Goal: Task Accomplishment & Management: Manage account settings

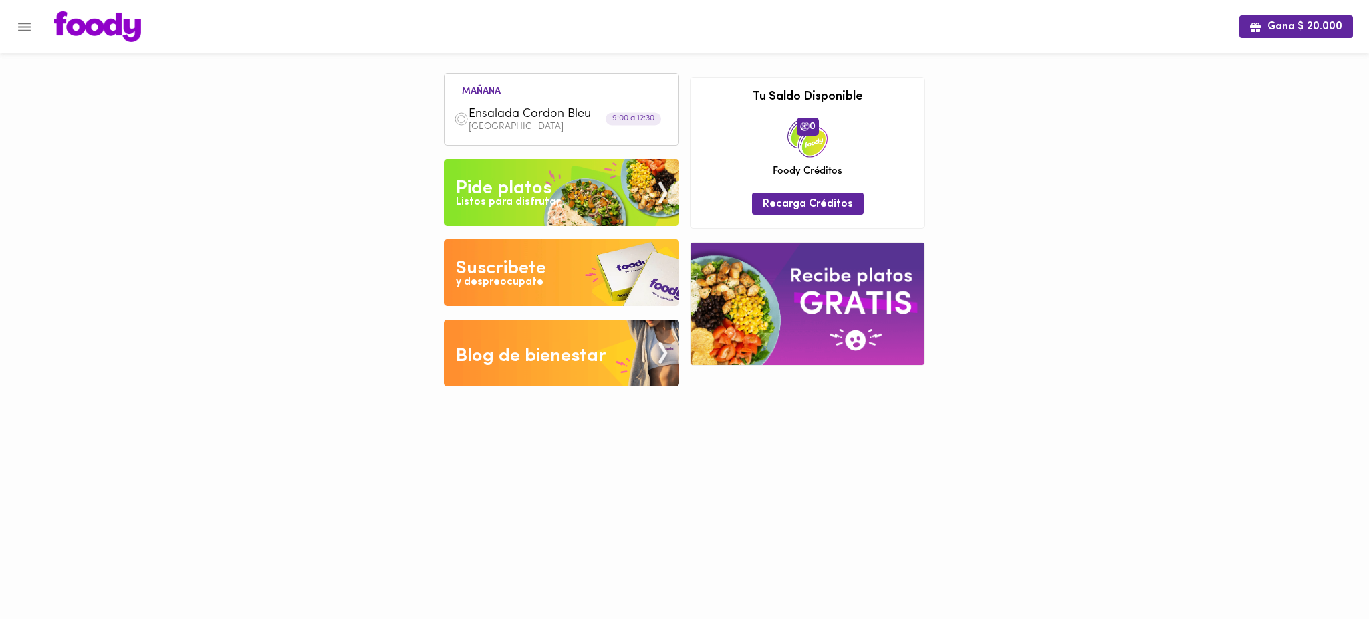
click at [525, 116] on span "Ensalada Cordon Bleu" at bounding box center [545, 114] width 154 height 15
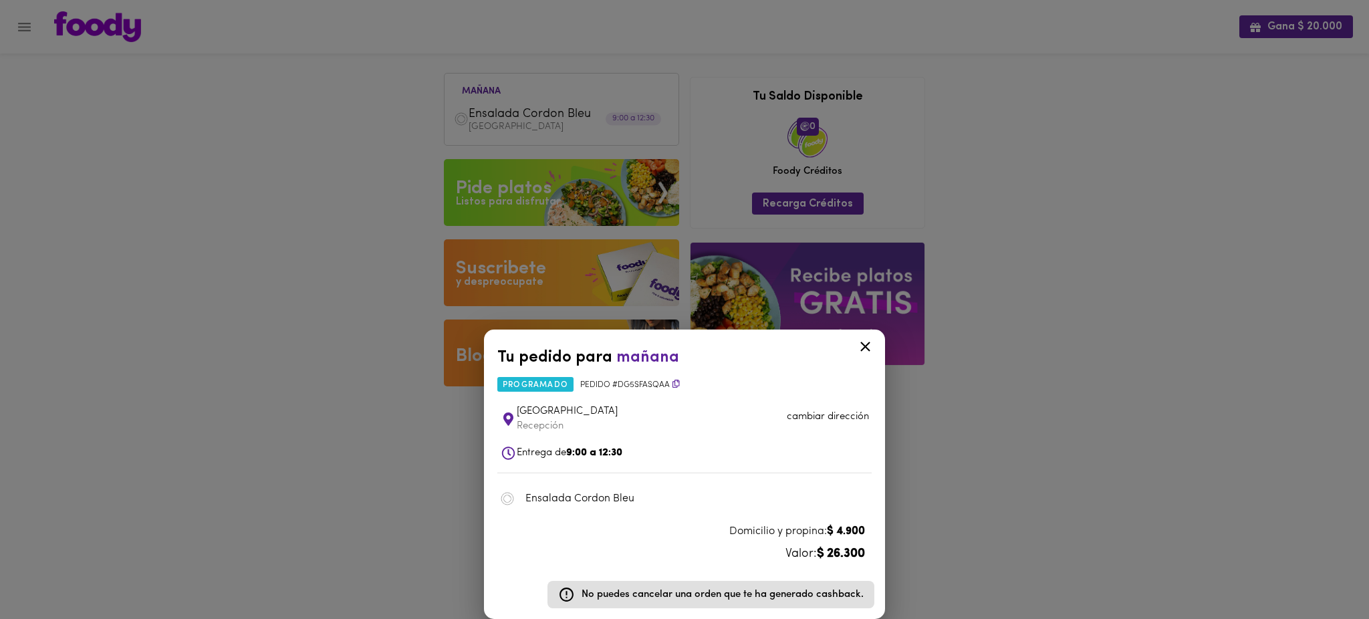
click at [864, 347] on icon at bounding box center [865, 347] width 10 height 10
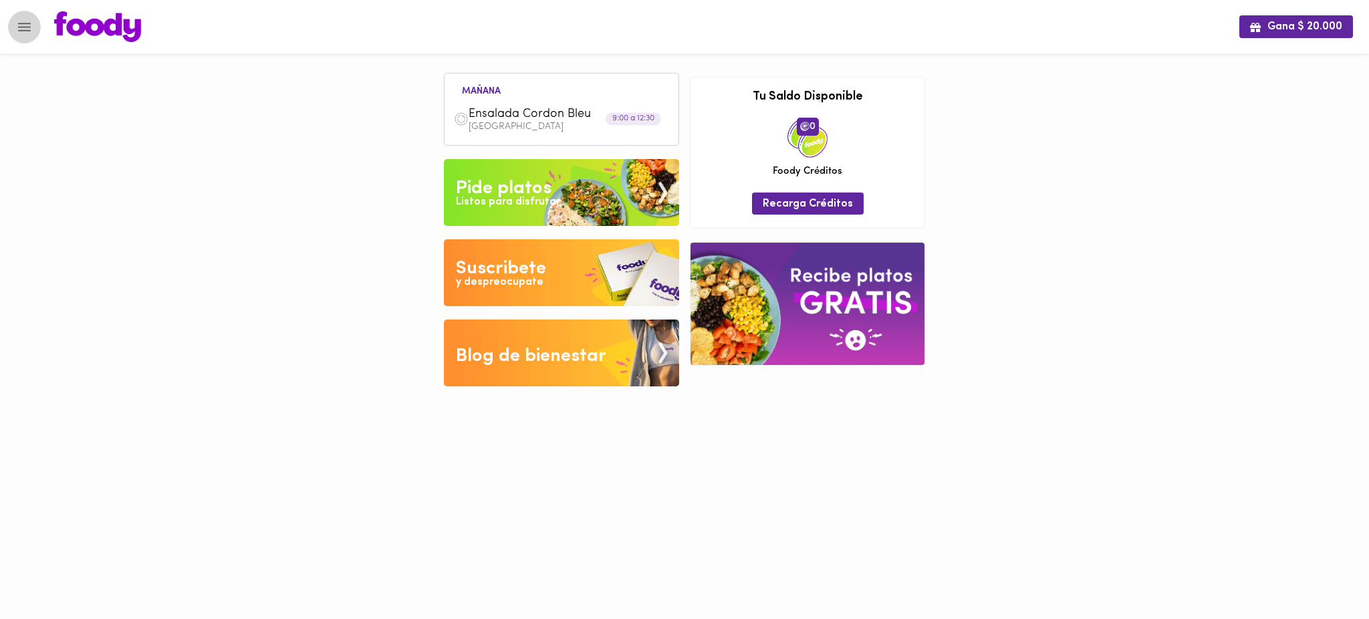
click at [27, 25] on icon "Menu" at bounding box center [24, 27] width 17 height 17
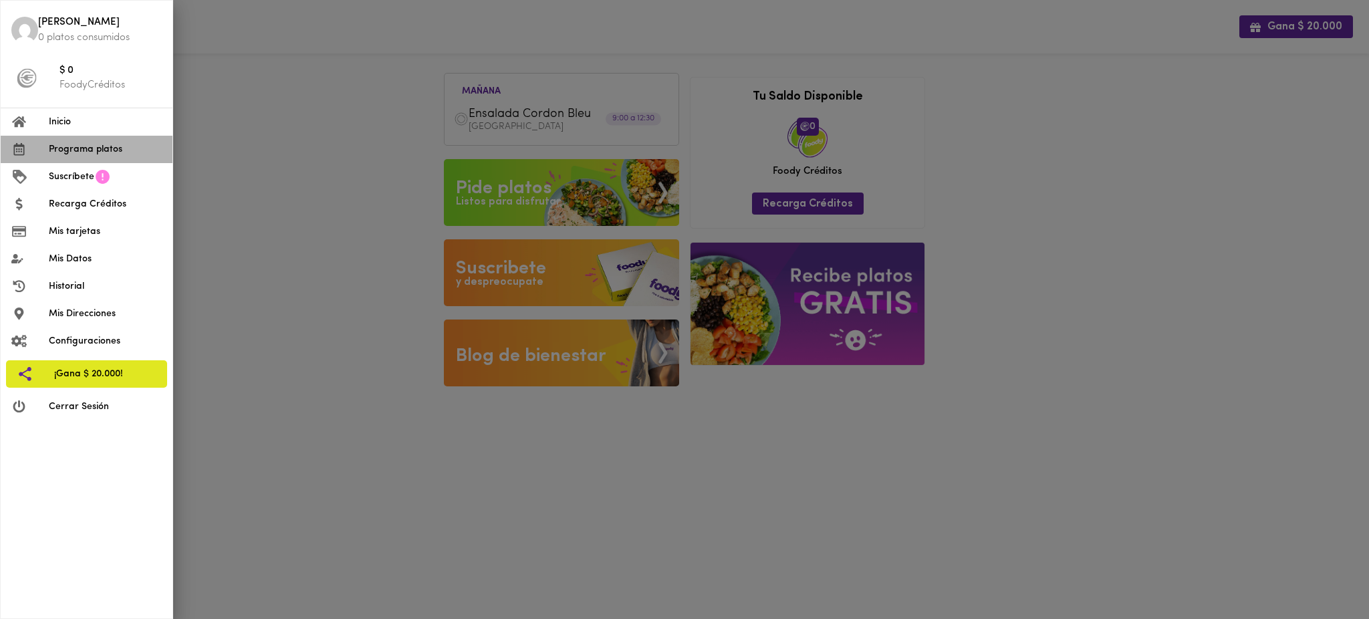
click at [89, 156] on li "Programa platos" at bounding box center [87, 149] width 172 height 27
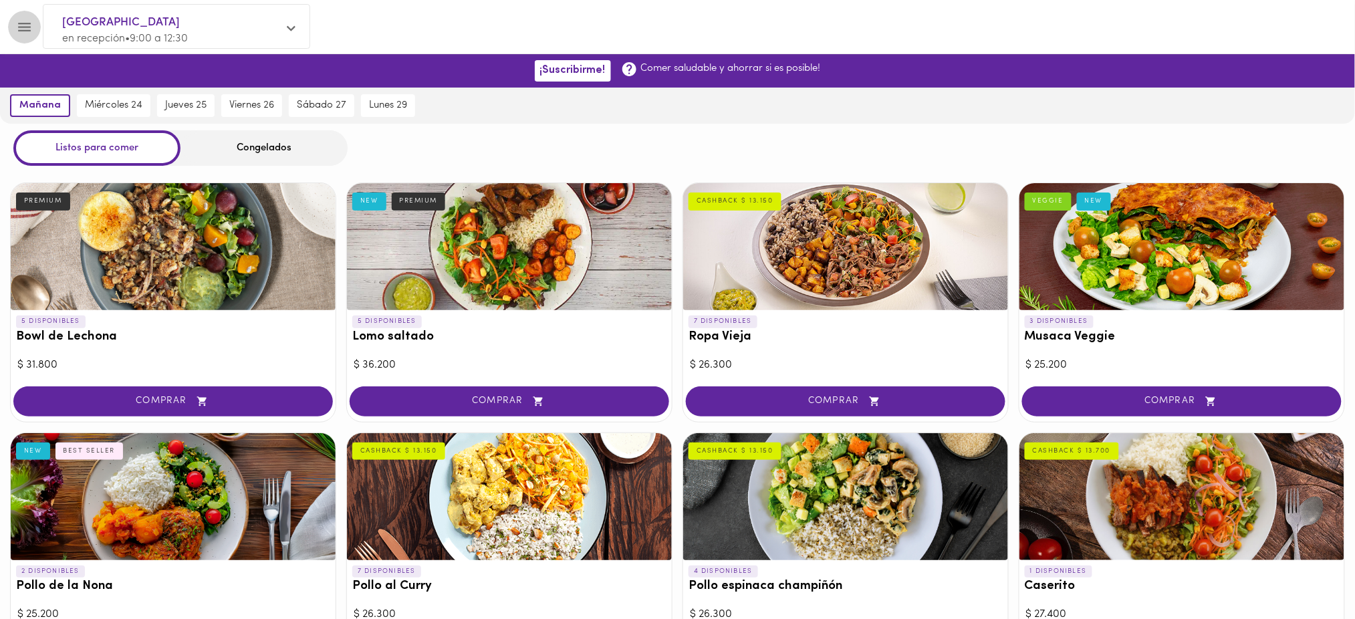
click at [30, 33] on icon "Menu" at bounding box center [24, 27] width 17 height 17
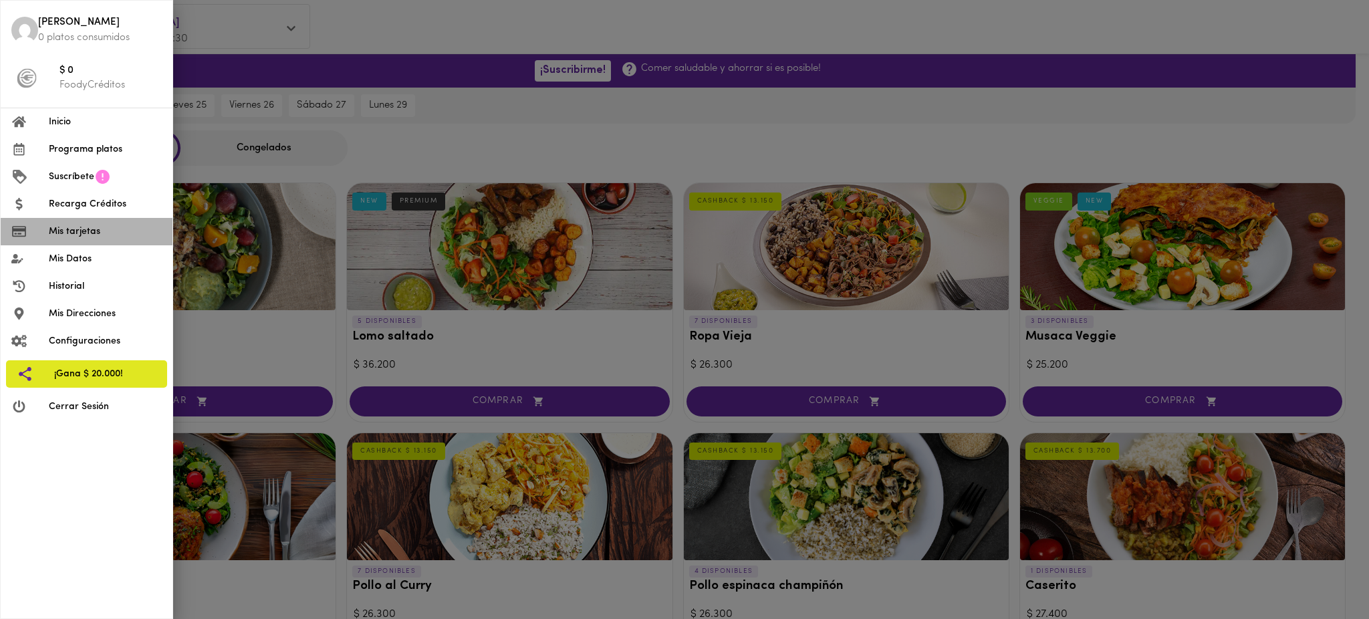
click at [110, 235] on span "Mis tarjetas" at bounding box center [105, 232] width 113 height 14
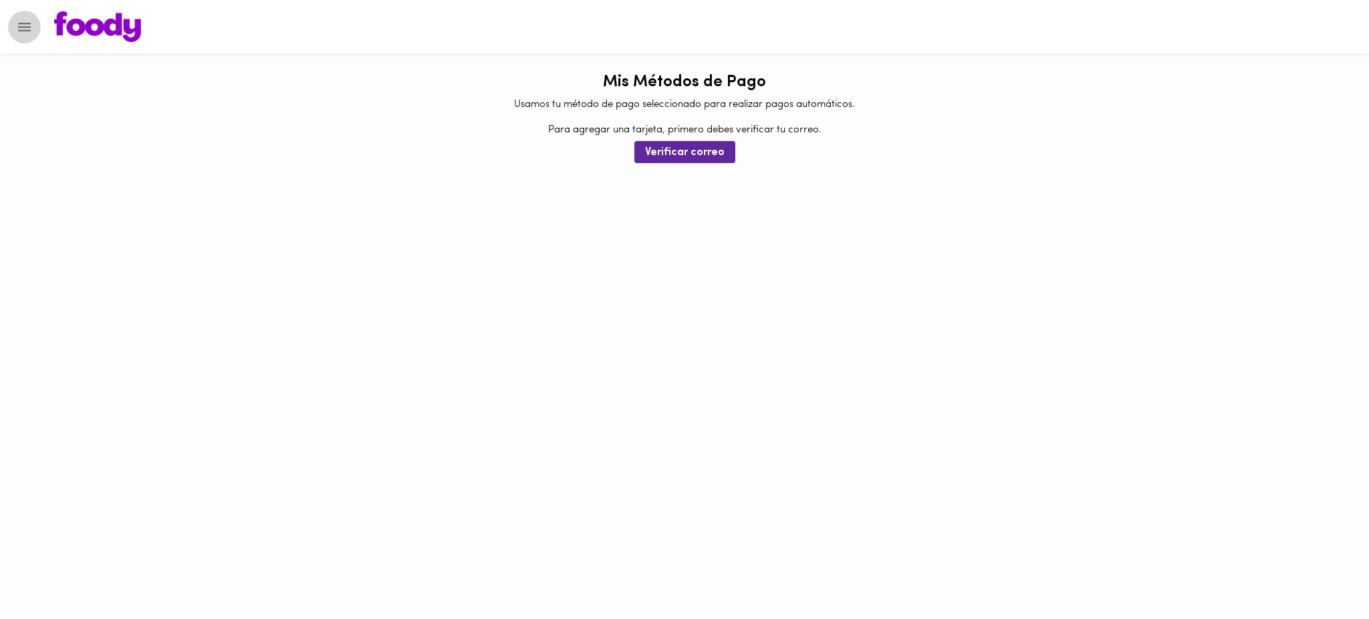
click at [27, 29] on icon "Menu" at bounding box center [24, 27] width 17 height 17
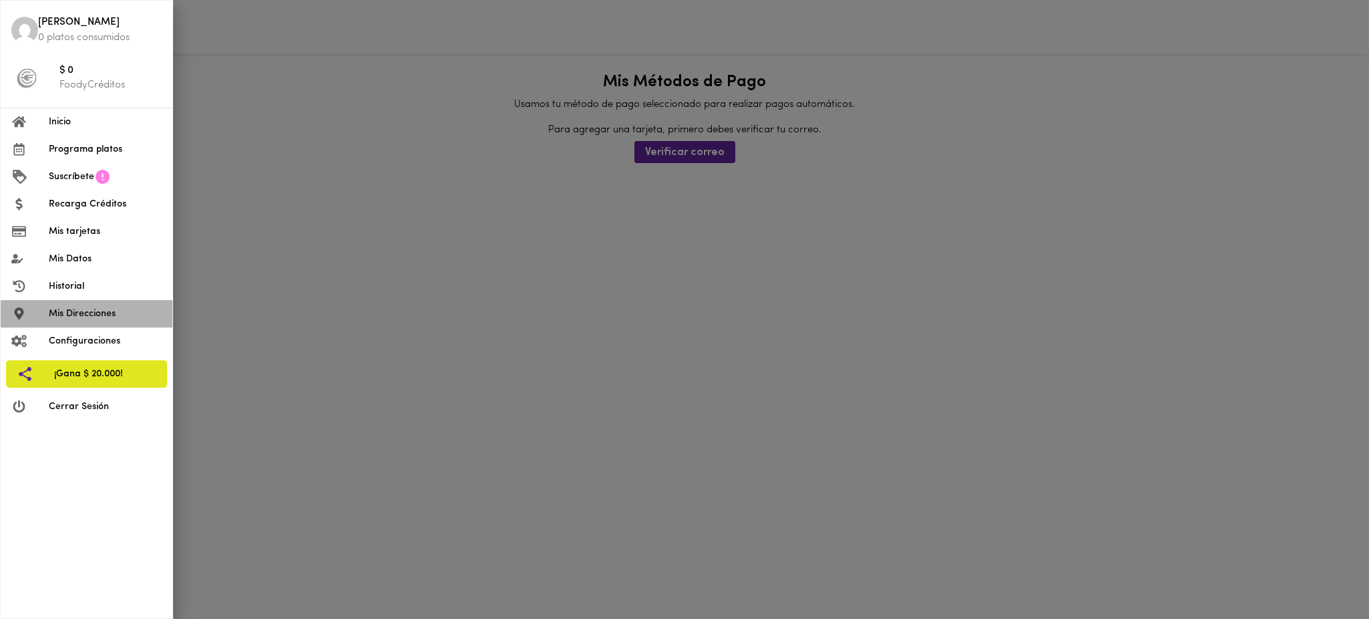
click at [102, 317] on span "Mis Direcciones" at bounding box center [105, 314] width 113 height 14
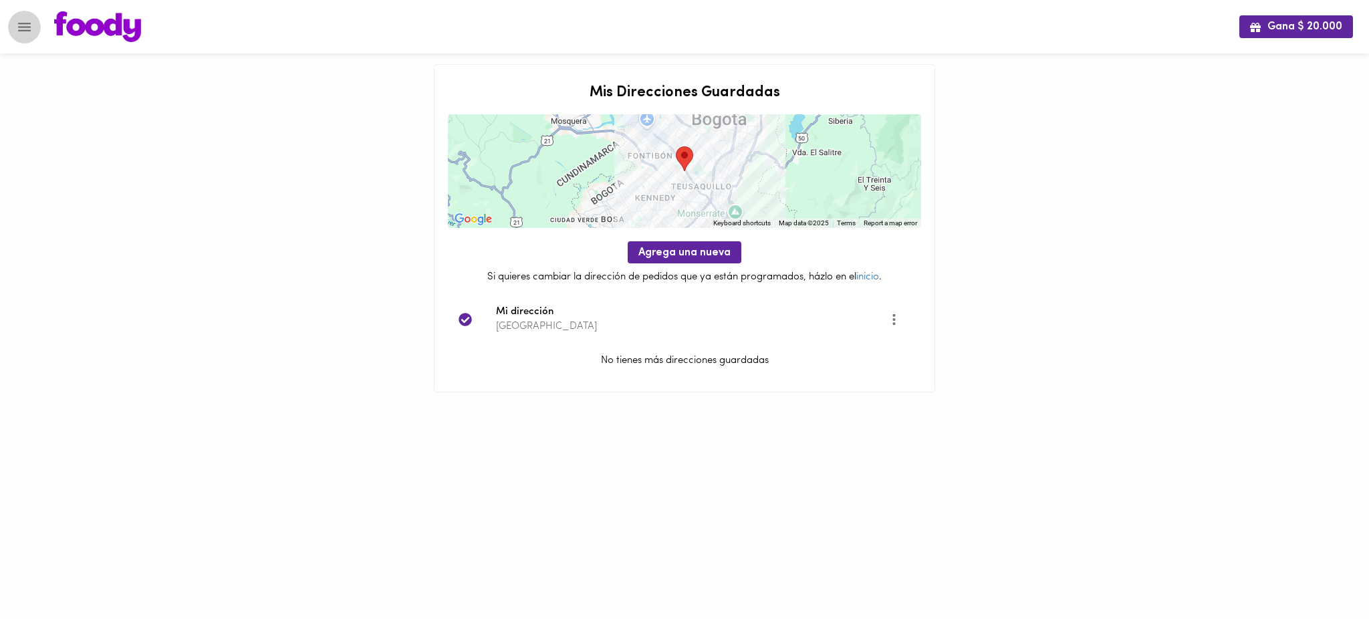
click at [24, 19] on icon "Menu" at bounding box center [24, 27] width 17 height 17
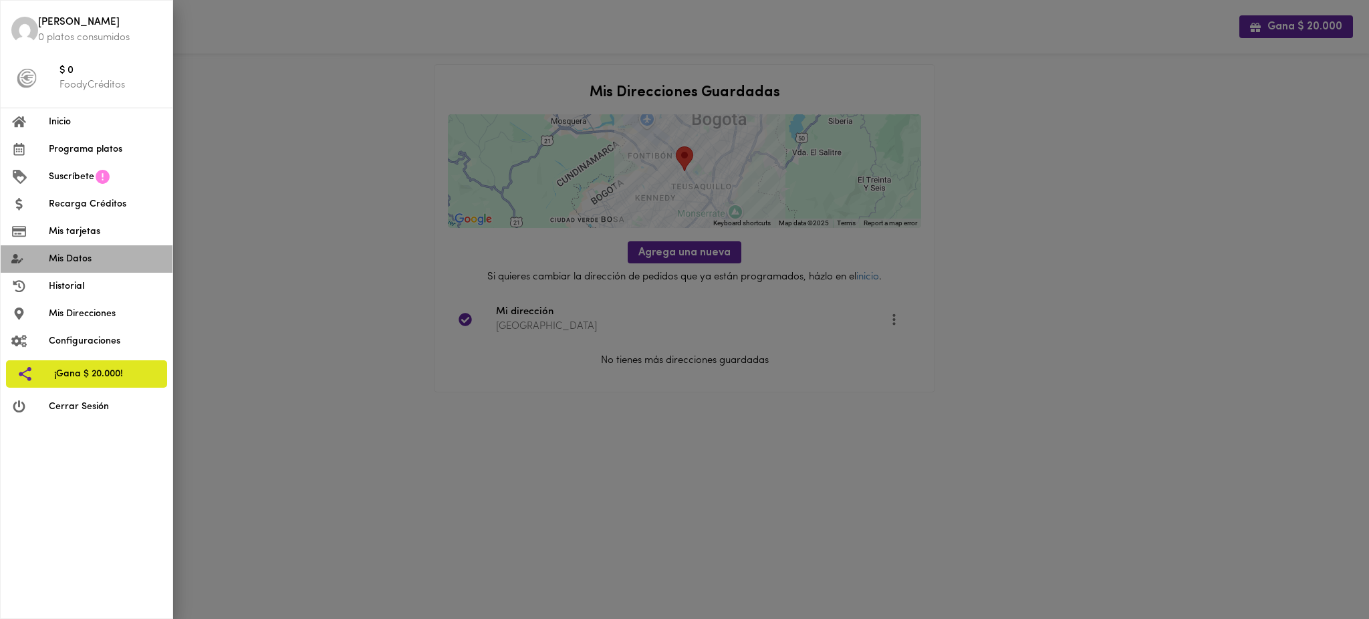
click at [98, 266] on li "Mis Datos" at bounding box center [87, 258] width 172 height 27
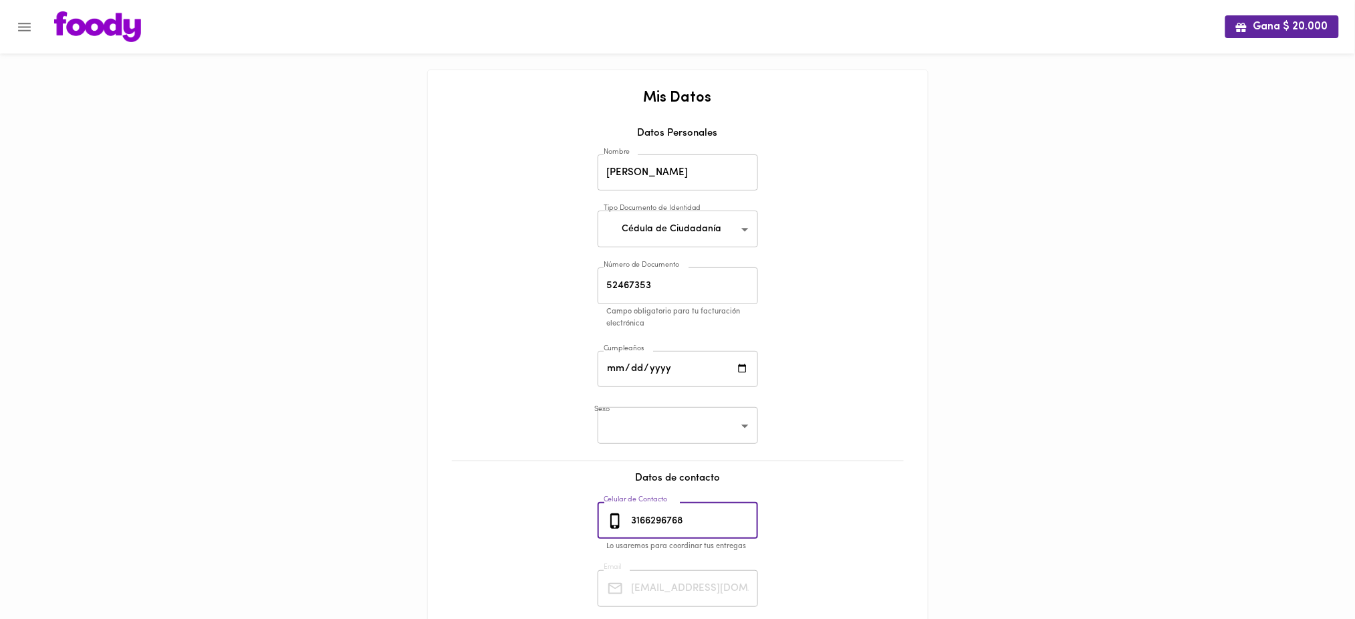
drag, startPoint x: 713, startPoint y: 523, endPoint x: 601, endPoint y: 527, distance: 111.7
click at [601, 527] on div "3166296768 Celular de Contacto" at bounding box center [677, 521] width 160 height 37
click at [17, 31] on icon "Menu" at bounding box center [24, 27] width 17 height 17
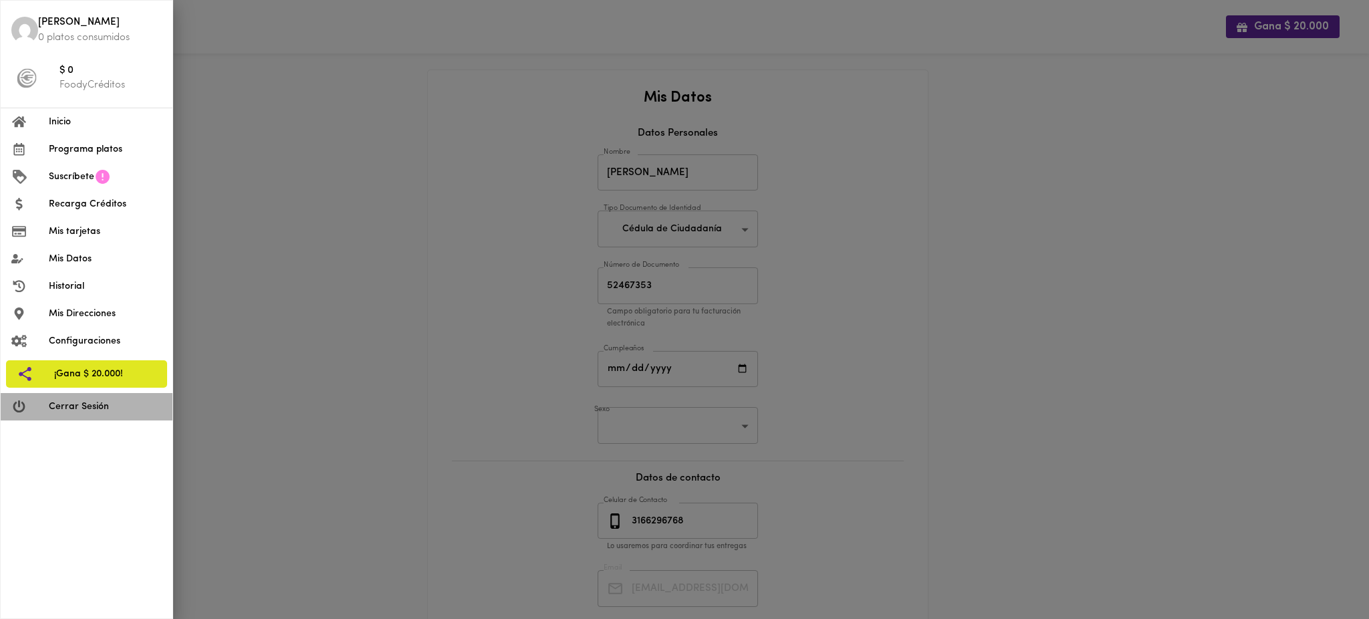
click at [110, 410] on span "Cerrar Sesión" at bounding box center [105, 407] width 113 height 14
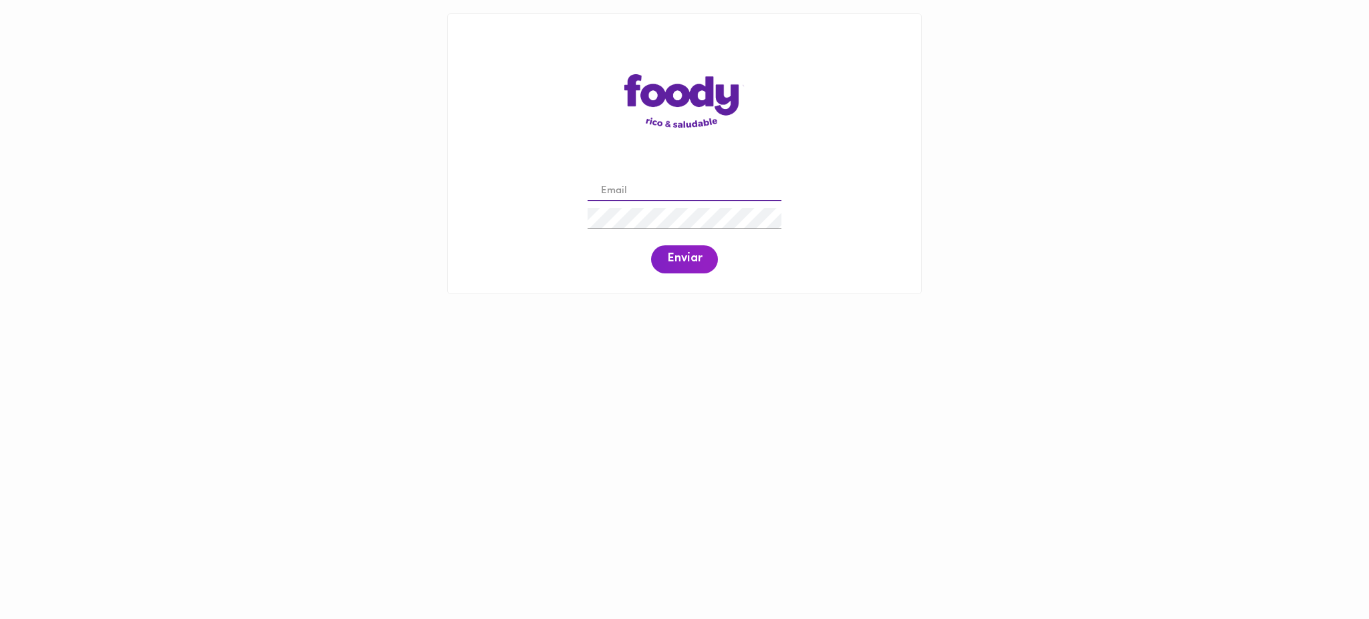
drag, startPoint x: 0, startPoint y: 0, endPoint x: 656, endPoint y: 189, distance: 682.3
click at [656, 189] on input "email" at bounding box center [684, 191] width 194 height 21
paste input "[EMAIL_ADDRESS][DOMAIN_NAME]"
click at [624, 192] on input "[EMAIL_ADDRESS][DOMAIN_NAME]" at bounding box center [684, 191] width 194 height 21
type input "[EMAIL_ADDRESS][DOMAIN_NAME]"
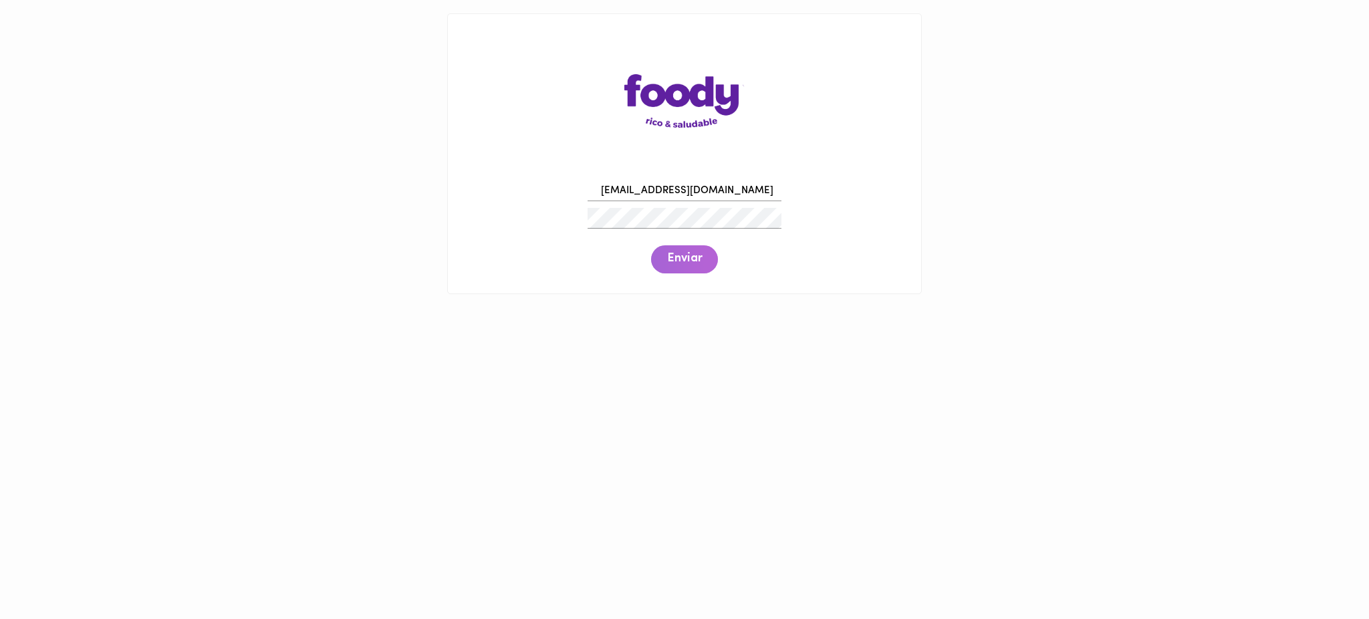
click at [675, 263] on span "Enviar" at bounding box center [684, 259] width 35 height 15
